Goal: Task Accomplishment & Management: Manage account settings

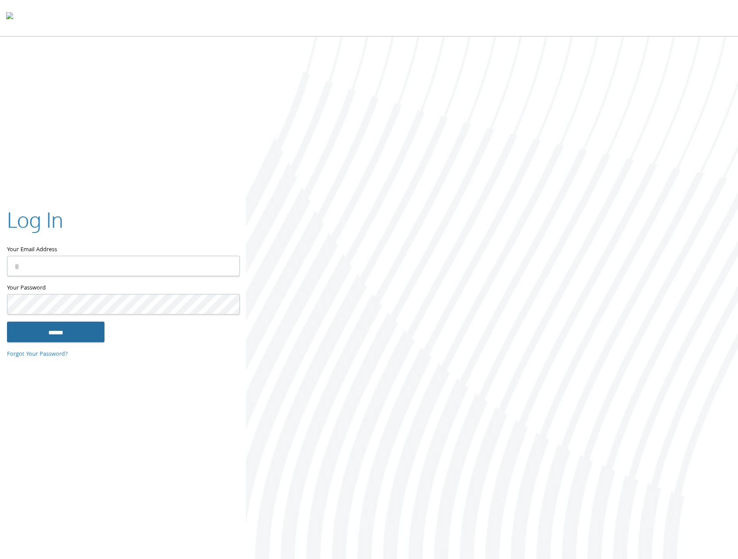
type input "**********"
click at [97, 332] on input "******" at bounding box center [55, 332] width 97 height 21
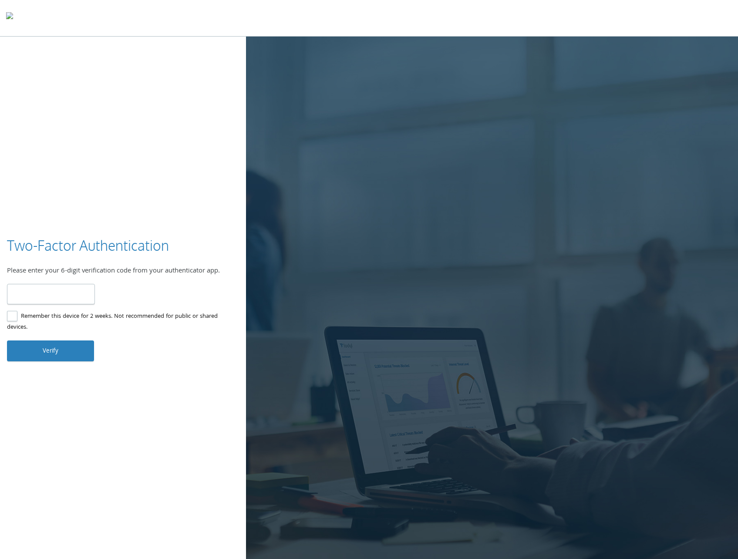
click at [53, 296] on input "number" at bounding box center [51, 294] width 88 height 20
type input "******"
